Goal: Task Accomplishment & Management: Manage account settings

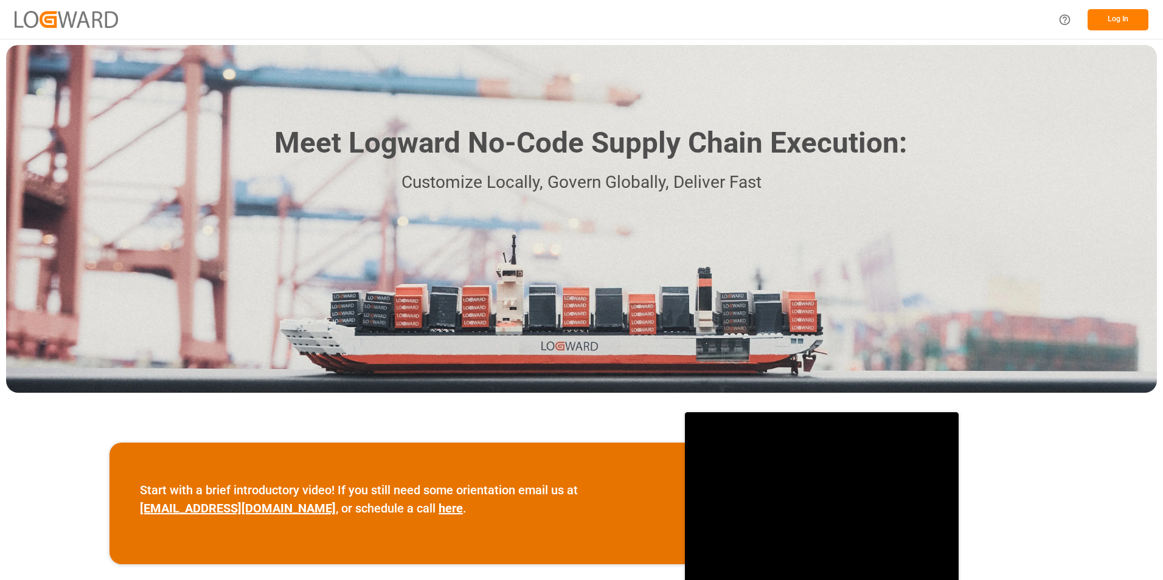
click at [1119, 27] on button "Log In" at bounding box center [1117, 19] width 61 height 21
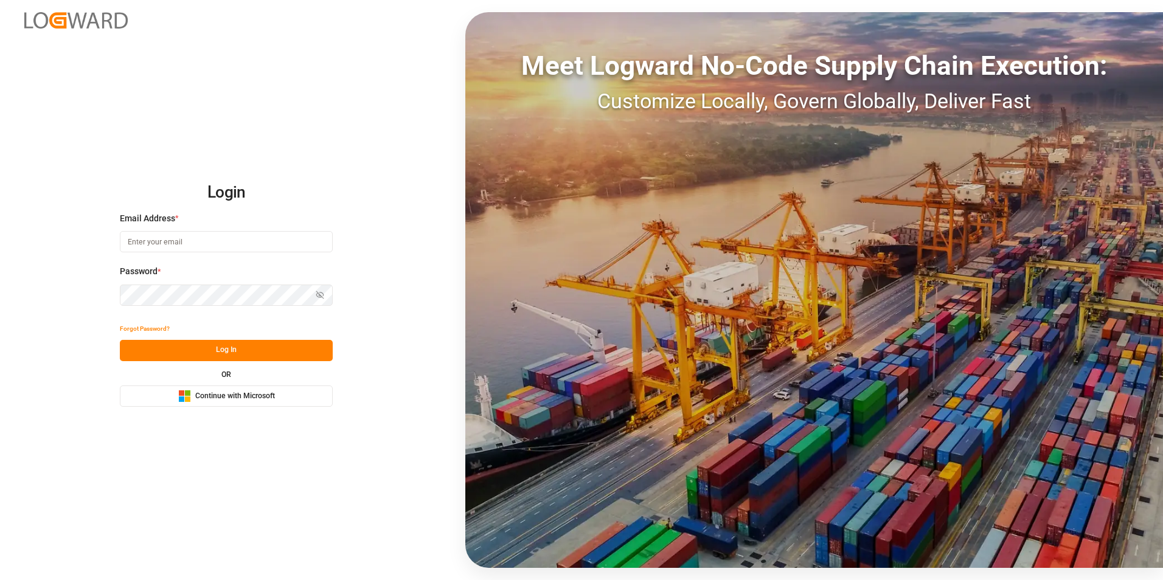
type input "[PERSON_NAME][EMAIL_ADDRESS][PERSON_NAME][DOMAIN_NAME]"
click at [214, 358] on button "Log In" at bounding box center [226, 350] width 213 height 21
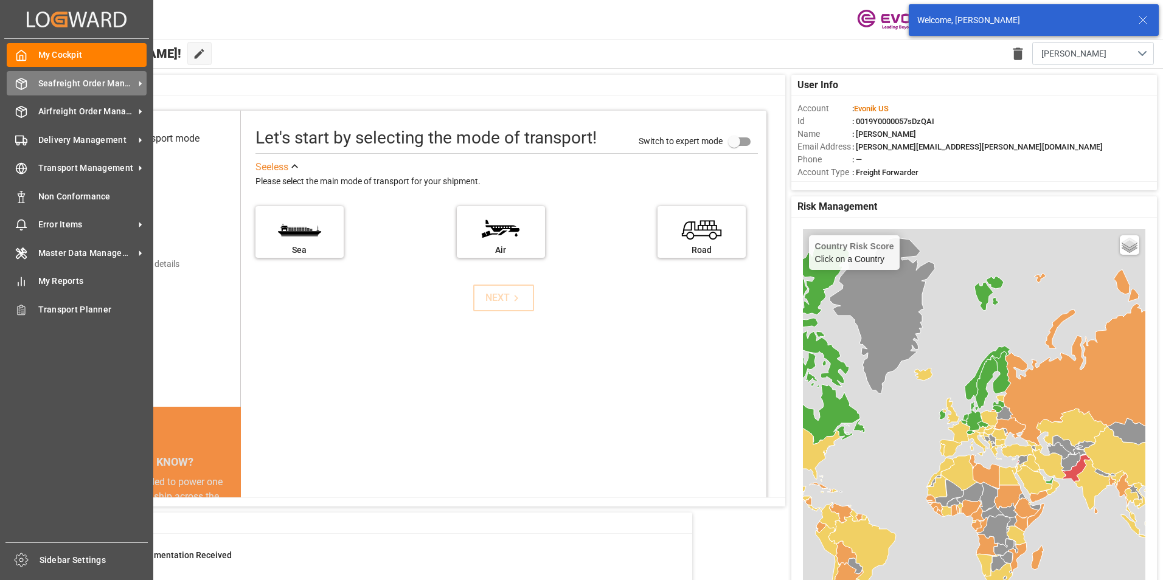
click at [58, 83] on span "Seafreight Order Management" at bounding box center [86, 83] width 96 height 13
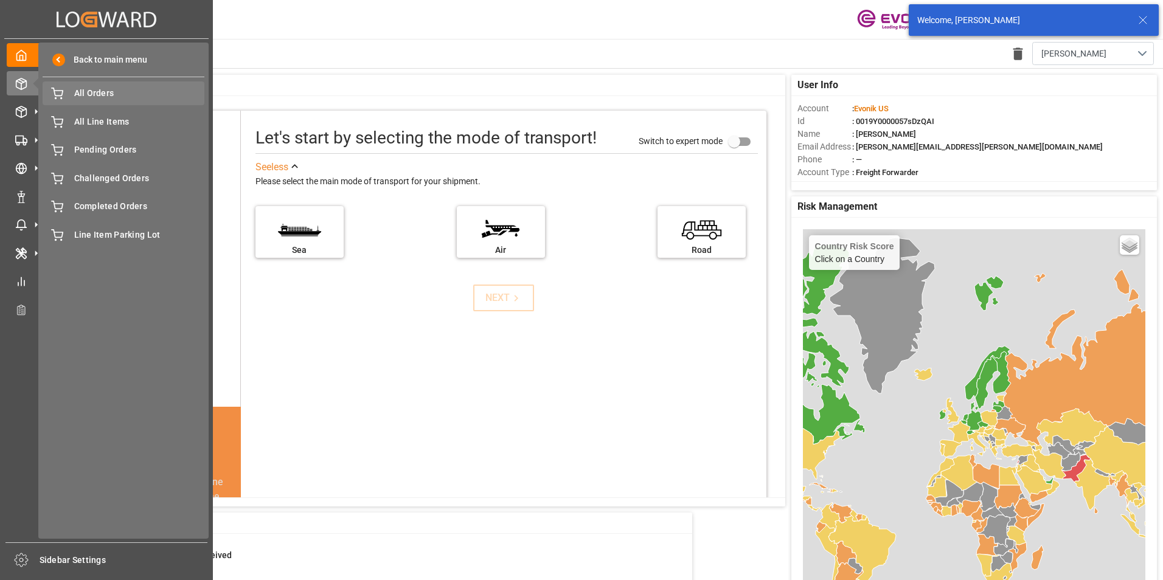
click at [108, 94] on span "All Orders" at bounding box center [139, 93] width 131 height 13
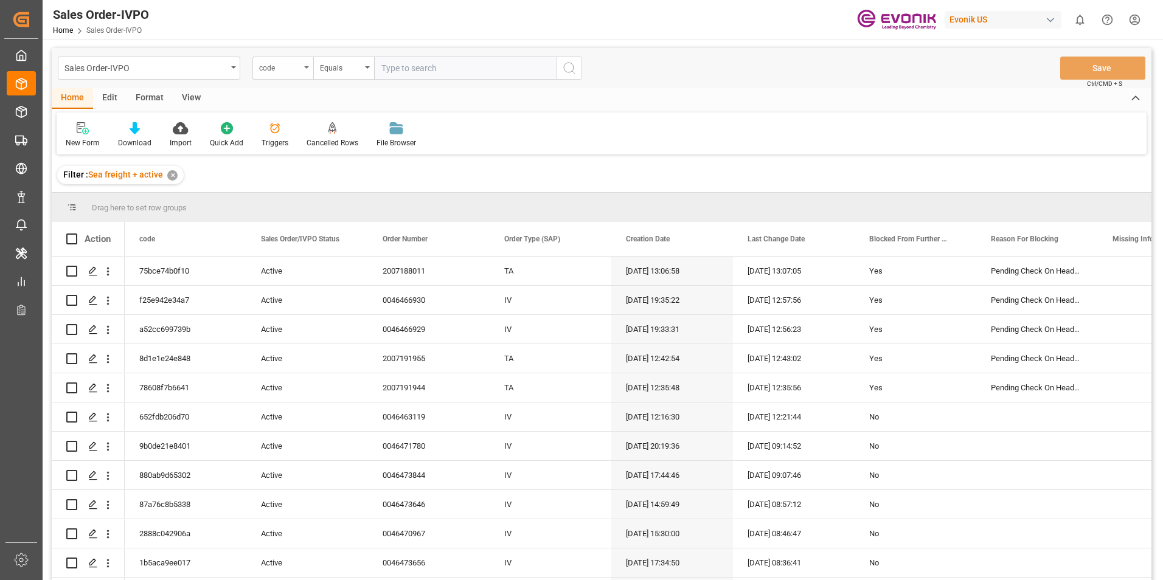
click at [288, 69] on div "code" at bounding box center [279, 67] width 41 height 14
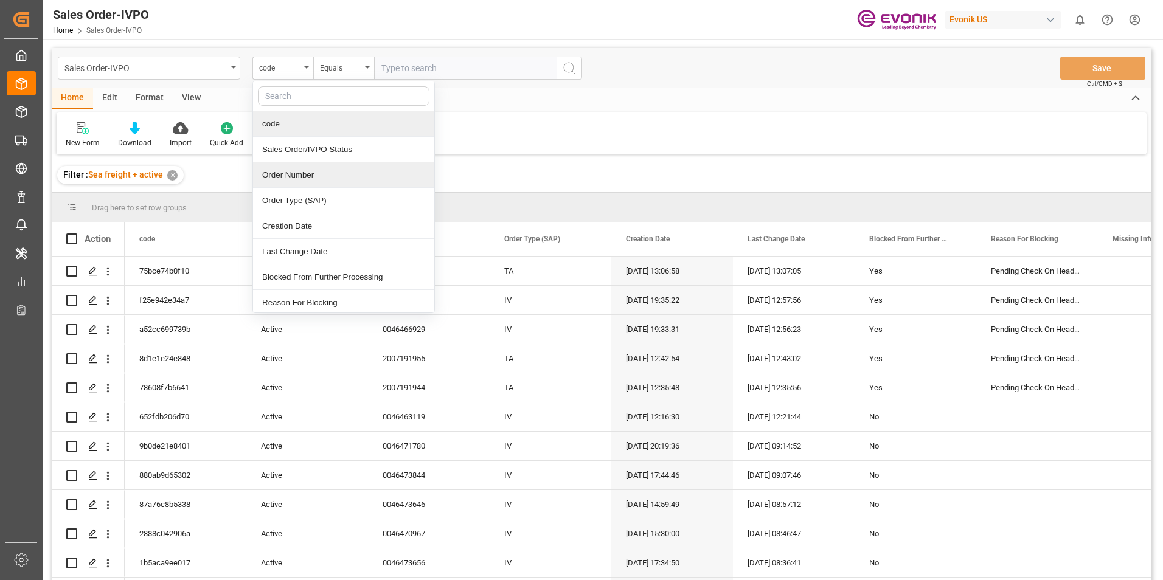
click at [299, 181] on div "Order Number" at bounding box center [343, 175] width 181 height 26
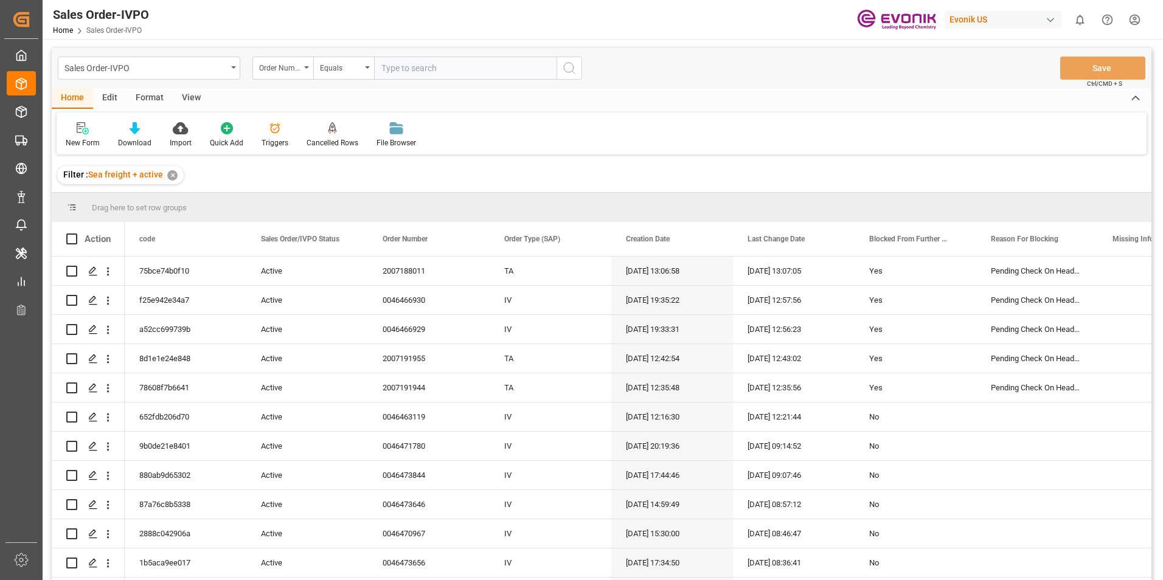
click at [400, 65] on input "text" at bounding box center [465, 68] width 182 height 23
paste input "2"
type input "2007054749"
click at [576, 66] on icon "search button" at bounding box center [569, 68] width 15 height 15
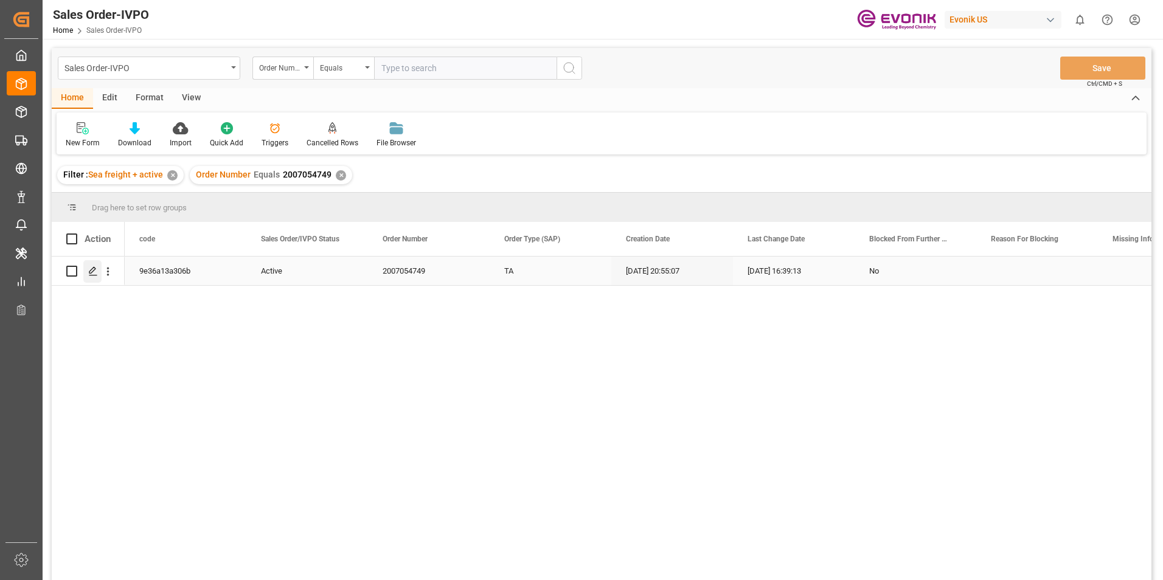
click at [94, 271] on icon "Press SPACE to select this row." at bounding box center [93, 271] width 10 height 10
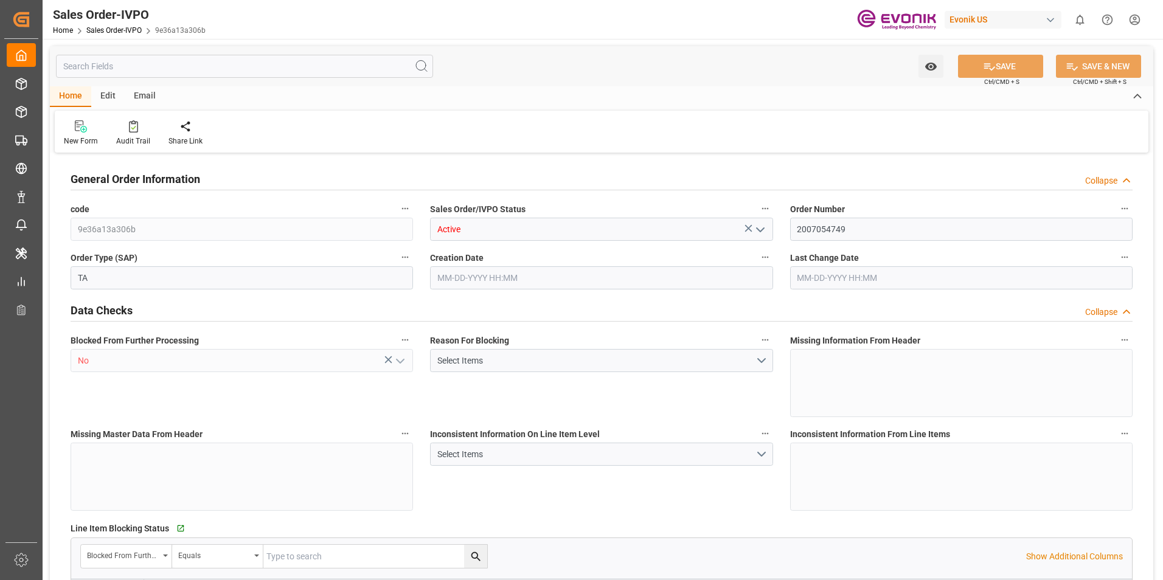
type input "CLSAI"
type input "0"
type input "1"
type input "2"
type input "1"
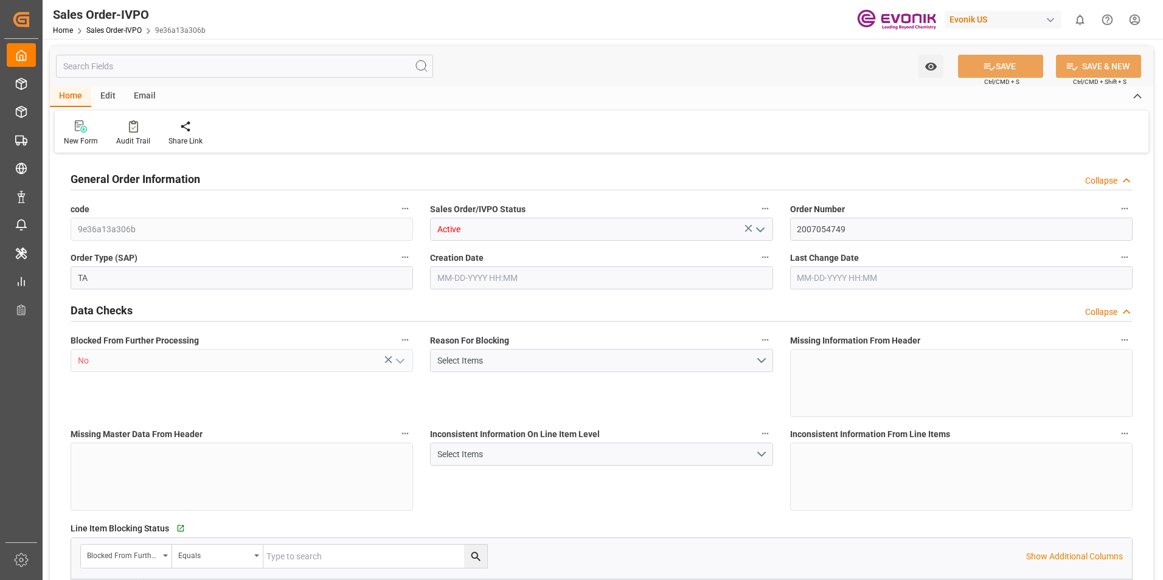
type input "6058.4"
type input "14.9168"
type input "17000"
type input "30"
type input "[DATE] 20:55"
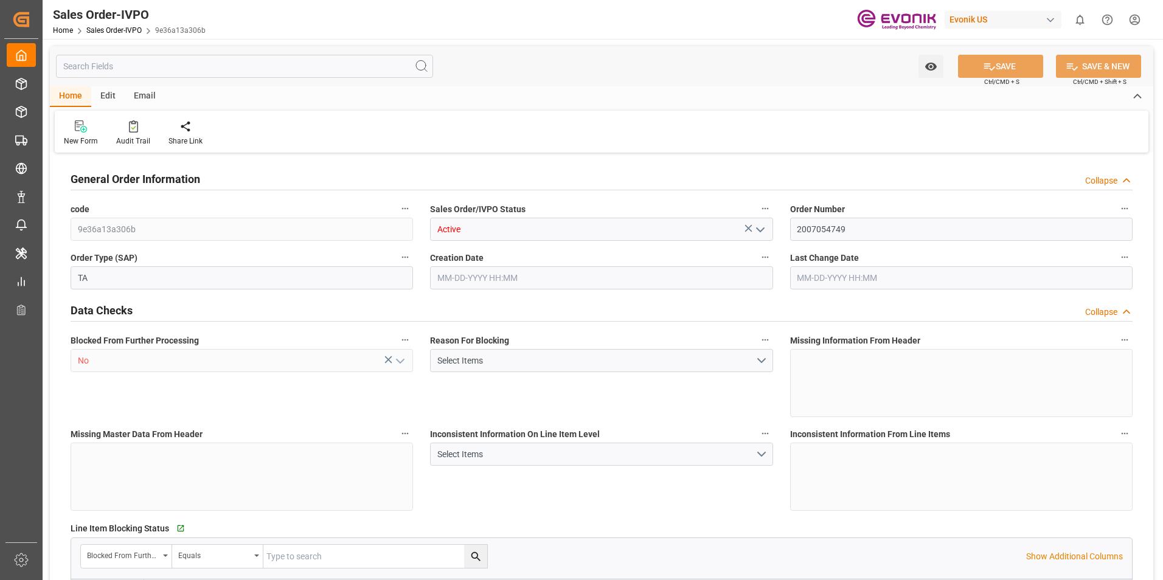
type input "[DATE] 16:39"
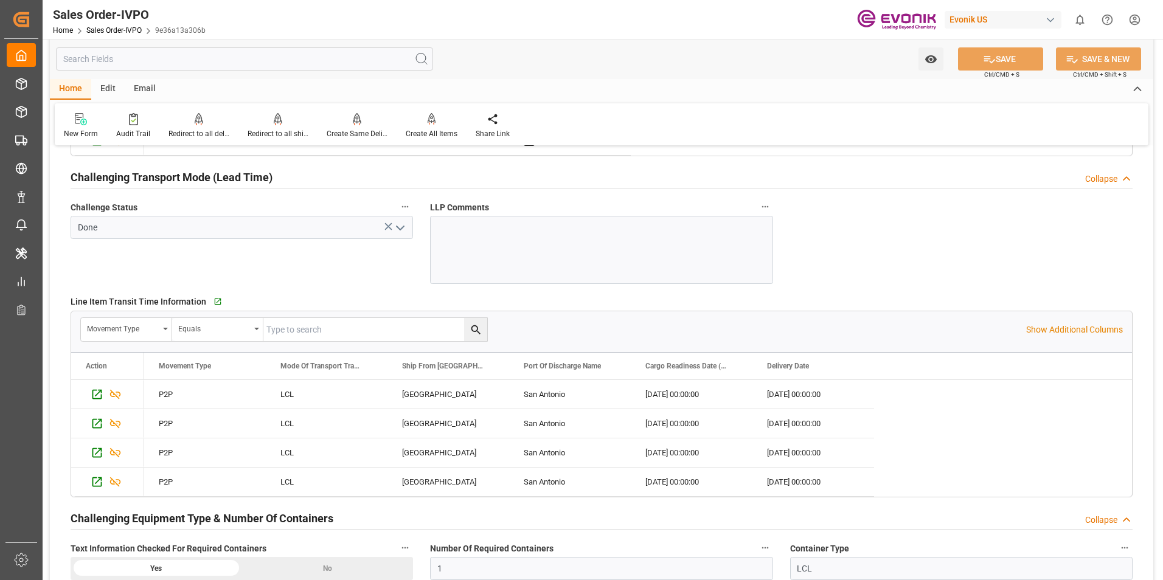
scroll to position [2189, 0]
